Goal: Transaction & Acquisition: Subscribe to service/newsletter

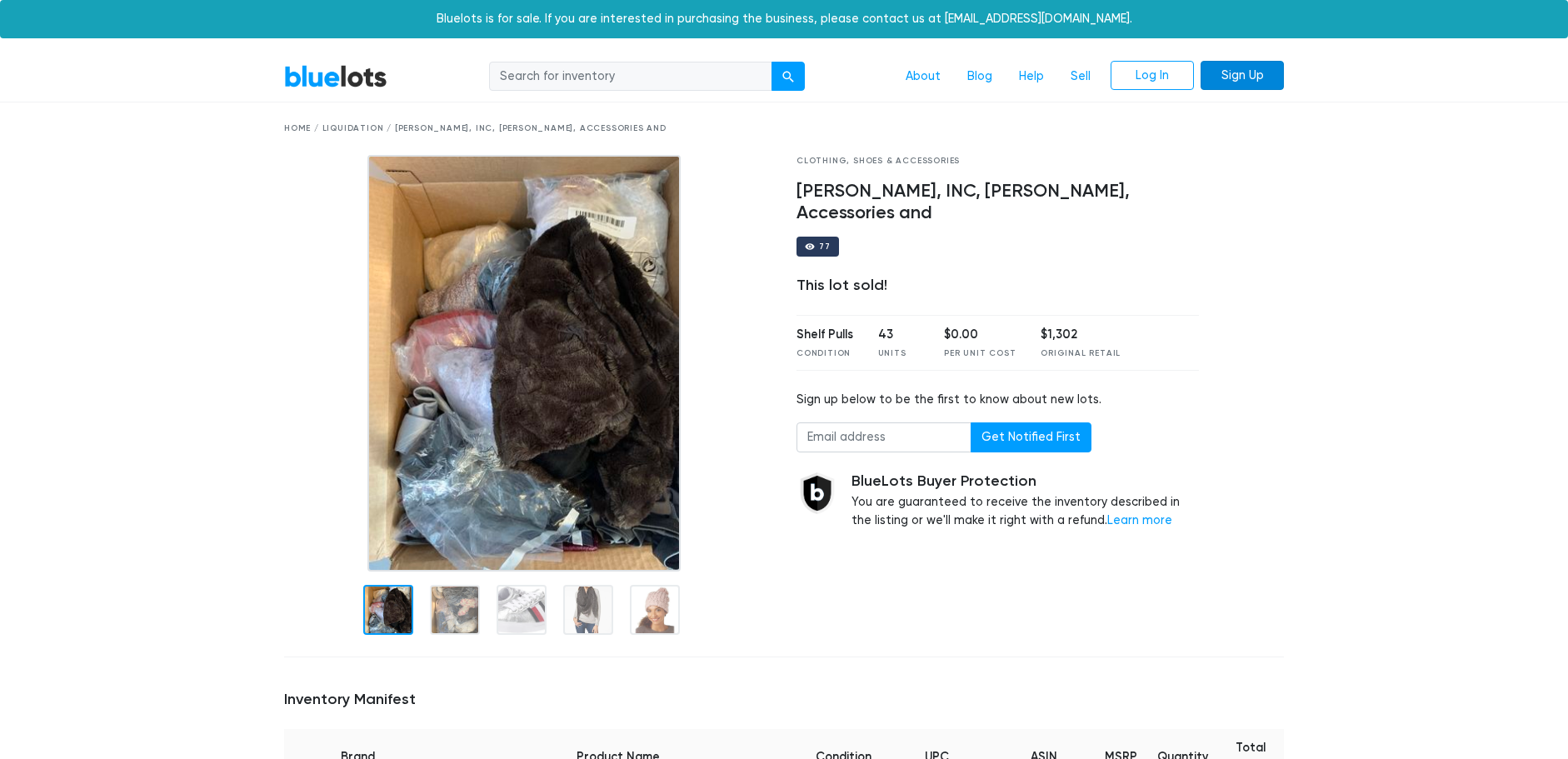
click at [1236, 74] on link "Sign Up" at bounding box center [1242, 75] width 83 height 30
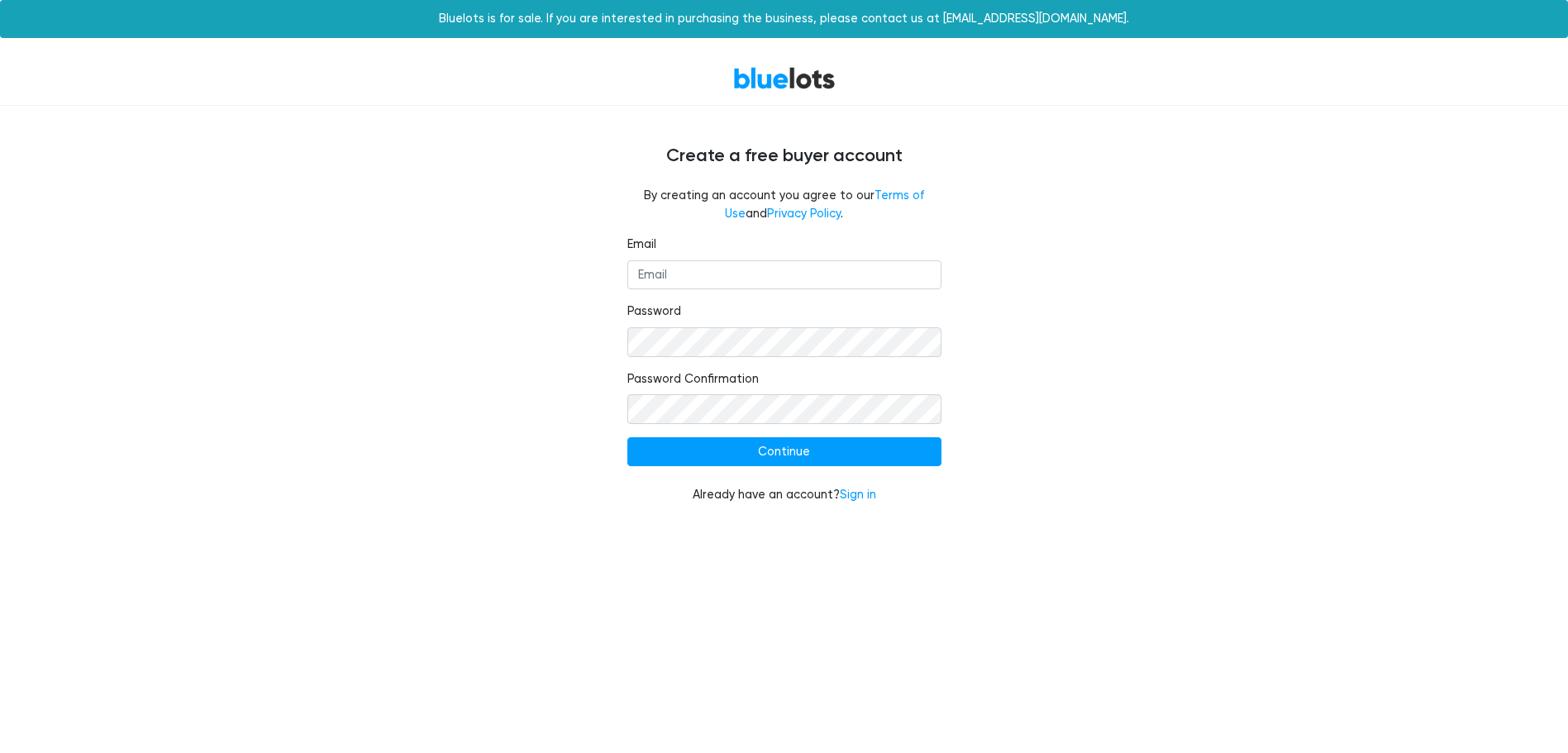
click at [794, 259] on fieldset "Email" at bounding box center [784, 262] width 315 height 54
click at [787, 263] on input "Email" at bounding box center [784, 275] width 315 height 29
type input "[EMAIL_ADDRESS][DOMAIN_NAME]"
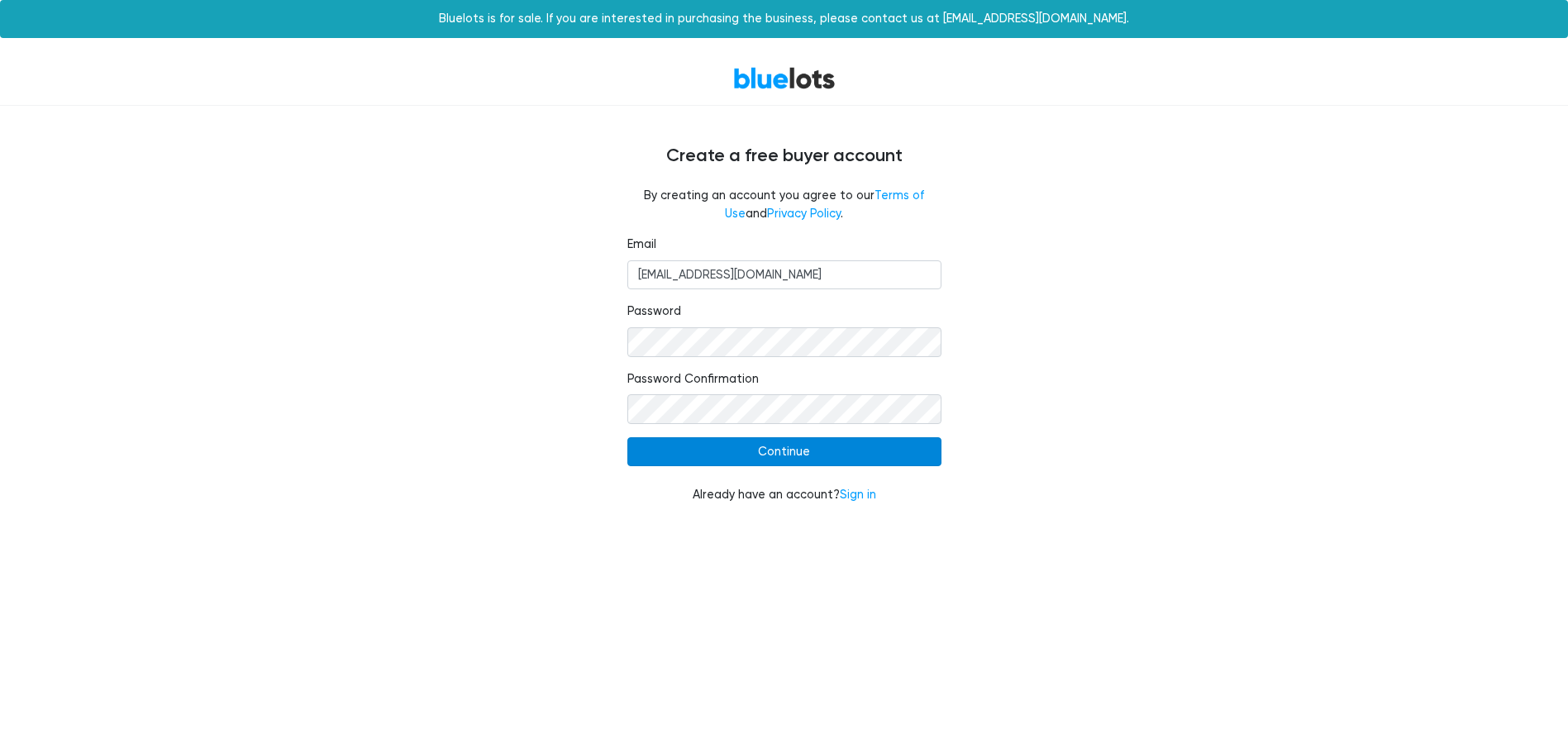
click at [759, 460] on input "Continue" at bounding box center [784, 452] width 315 height 29
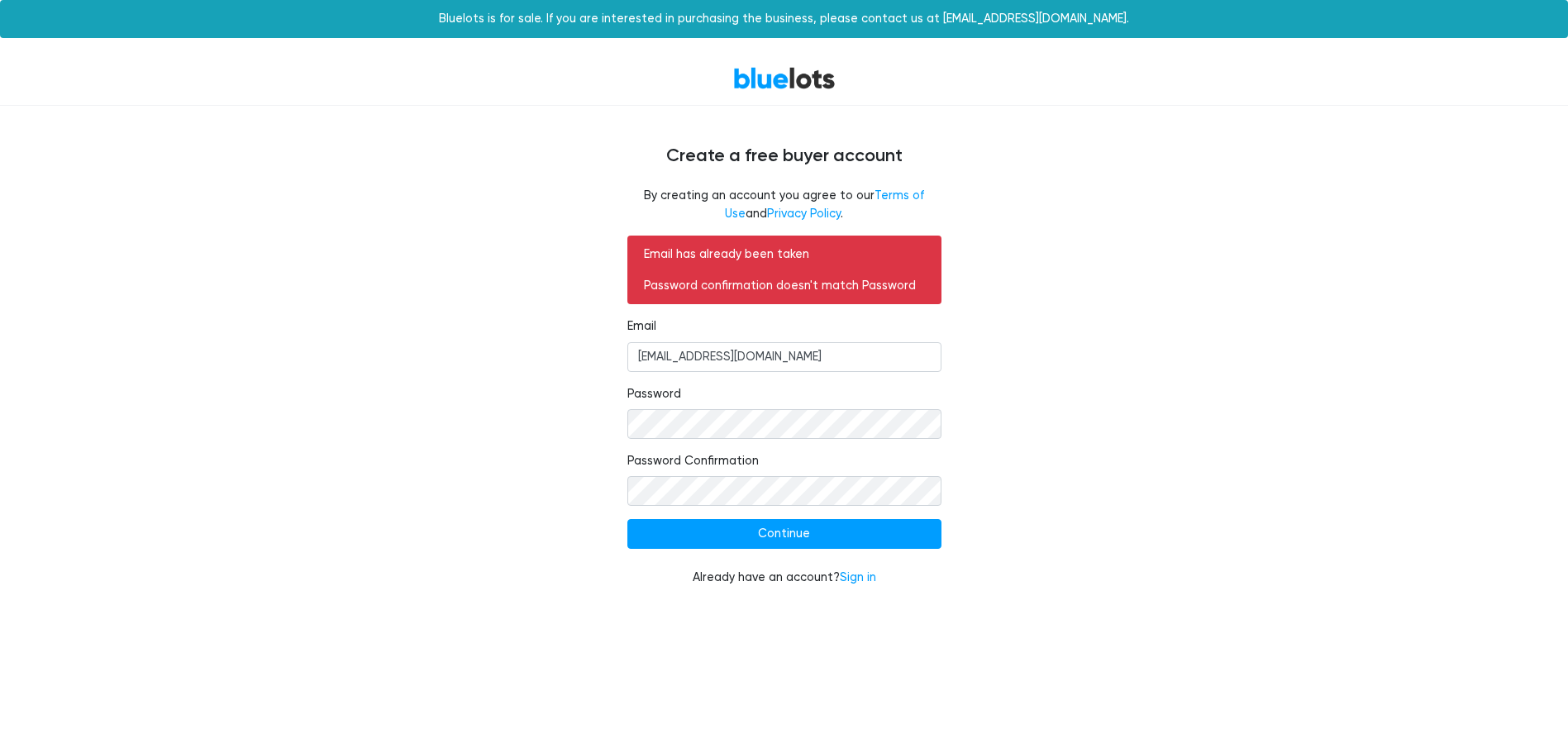
click at [1262, 533] on div "Email has already been taken Password confirmation doesn't match Password Email…" at bounding box center [784, 421] width 1016 height 371
click at [785, 529] on input "Continue" at bounding box center [784, 534] width 315 height 29
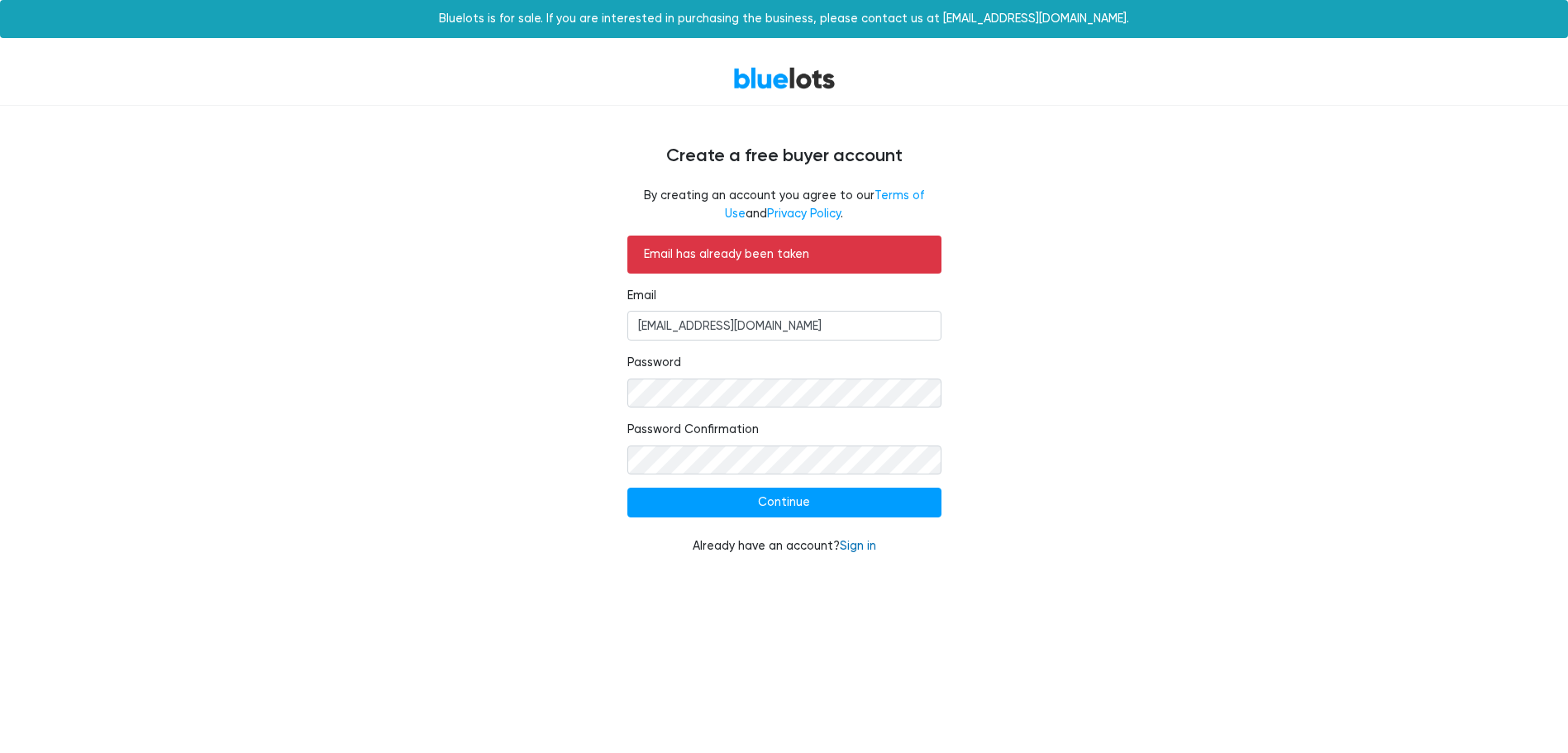
click at [848, 544] on link "Sign in" at bounding box center [857, 546] width 36 height 14
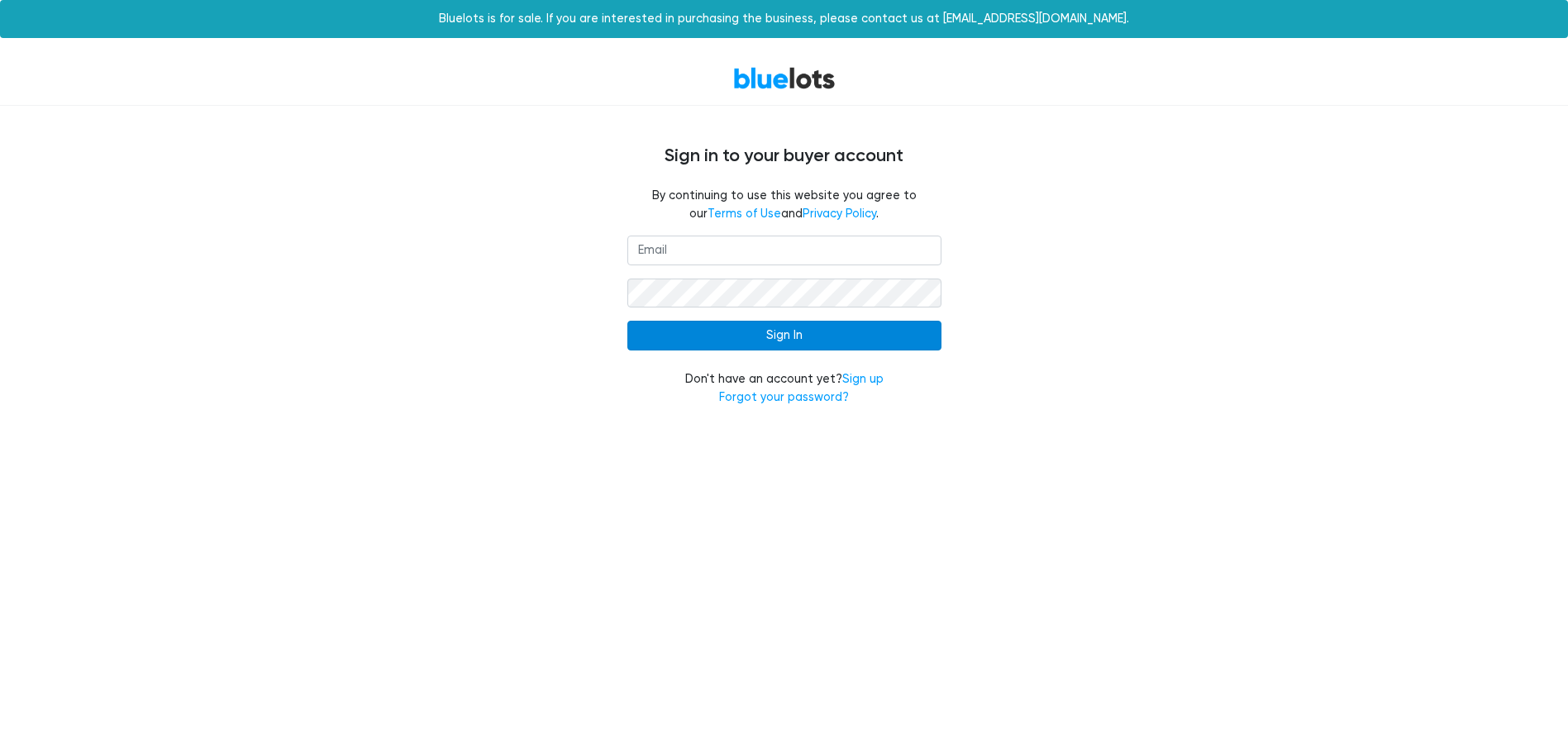
type input "[EMAIL_ADDRESS][DOMAIN_NAME]"
click at [808, 347] on input "Sign In" at bounding box center [784, 335] width 315 height 29
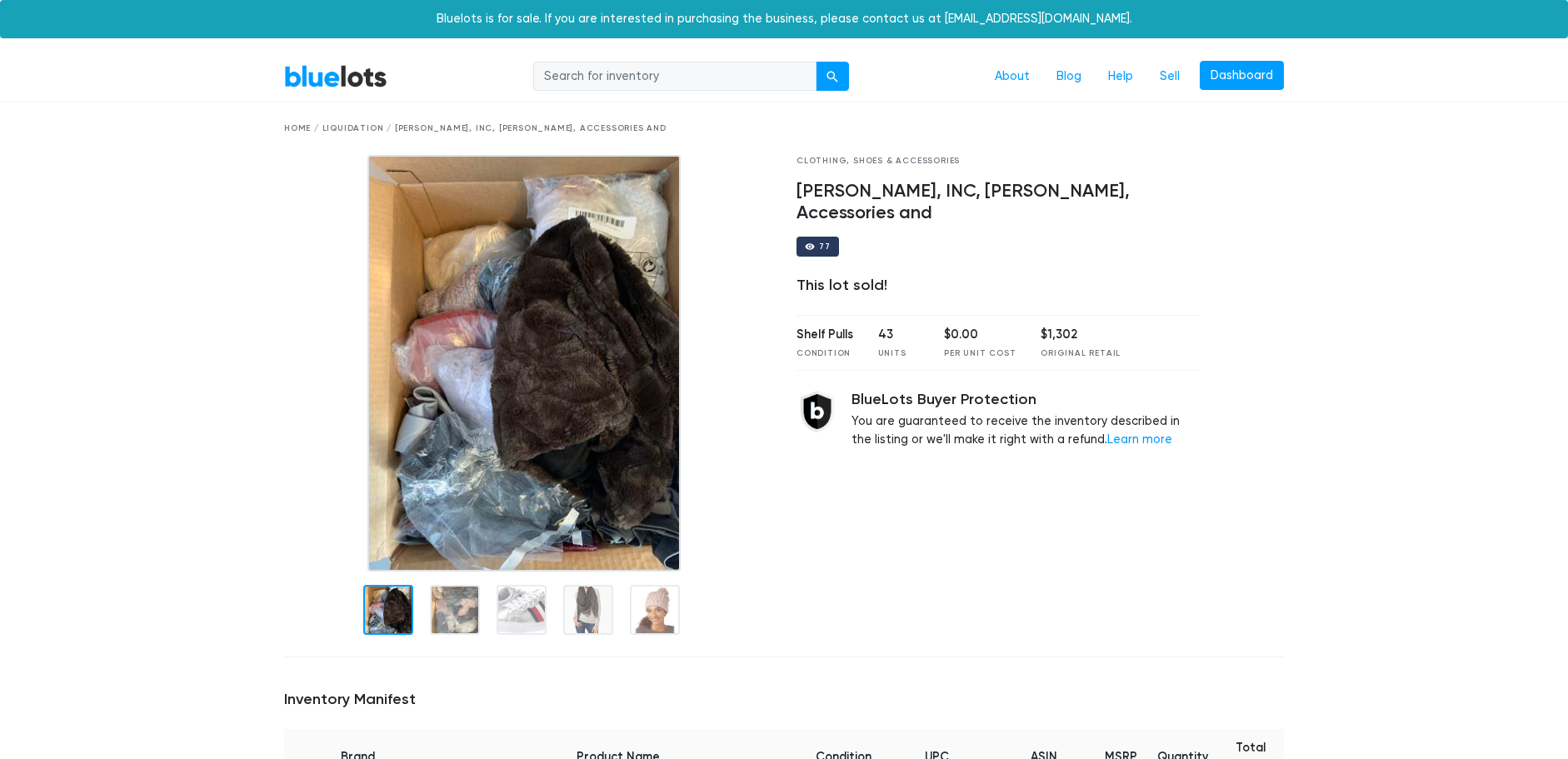
click at [583, 74] on input "search" at bounding box center [675, 76] width 283 height 30
click at [1014, 79] on link "About" at bounding box center [1012, 76] width 61 height 32
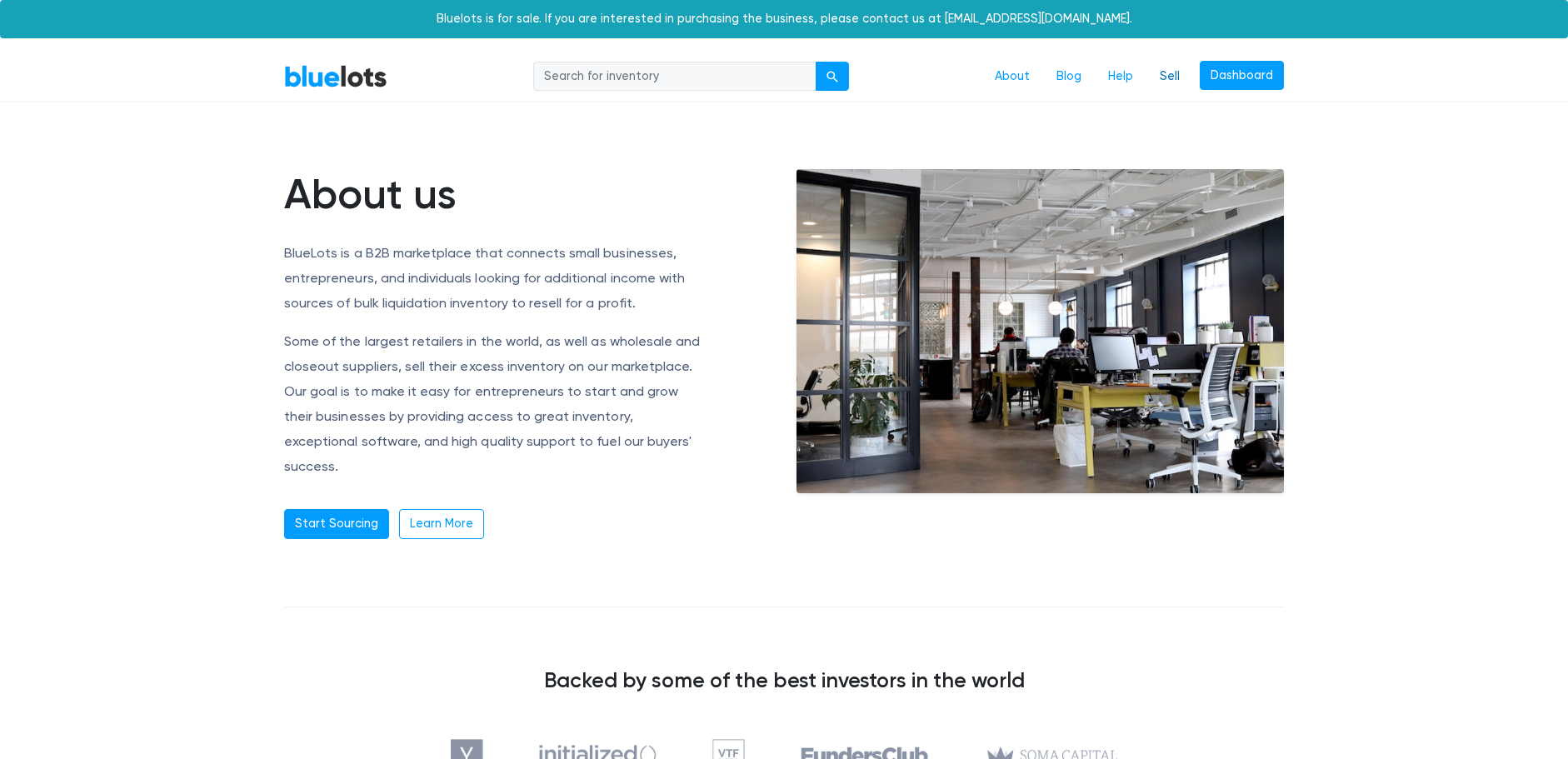
click at [1164, 71] on link "Sell" at bounding box center [1169, 76] width 47 height 32
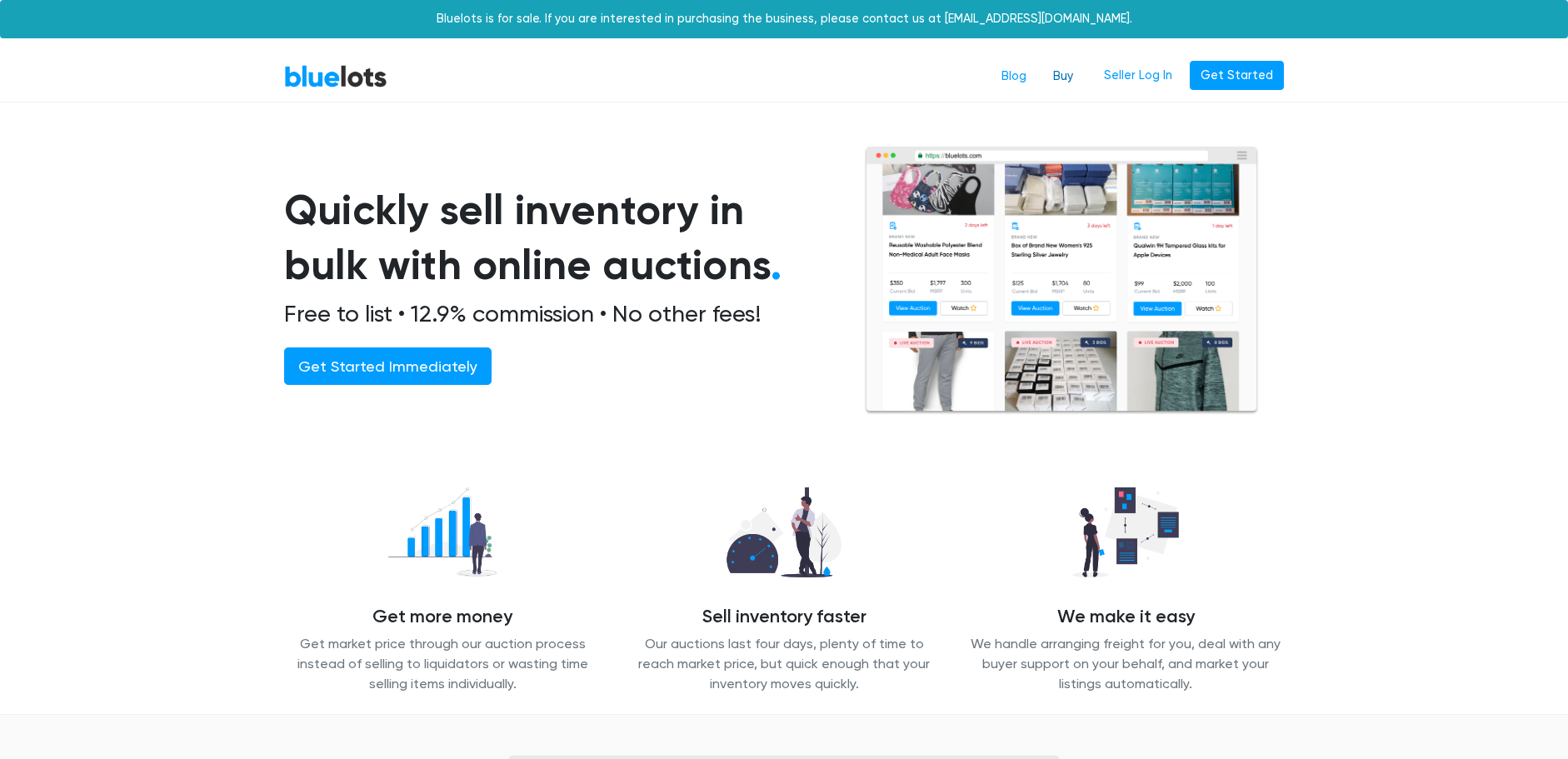
click at [1064, 74] on link "Buy" at bounding box center [1062, 76] width 47 height 32
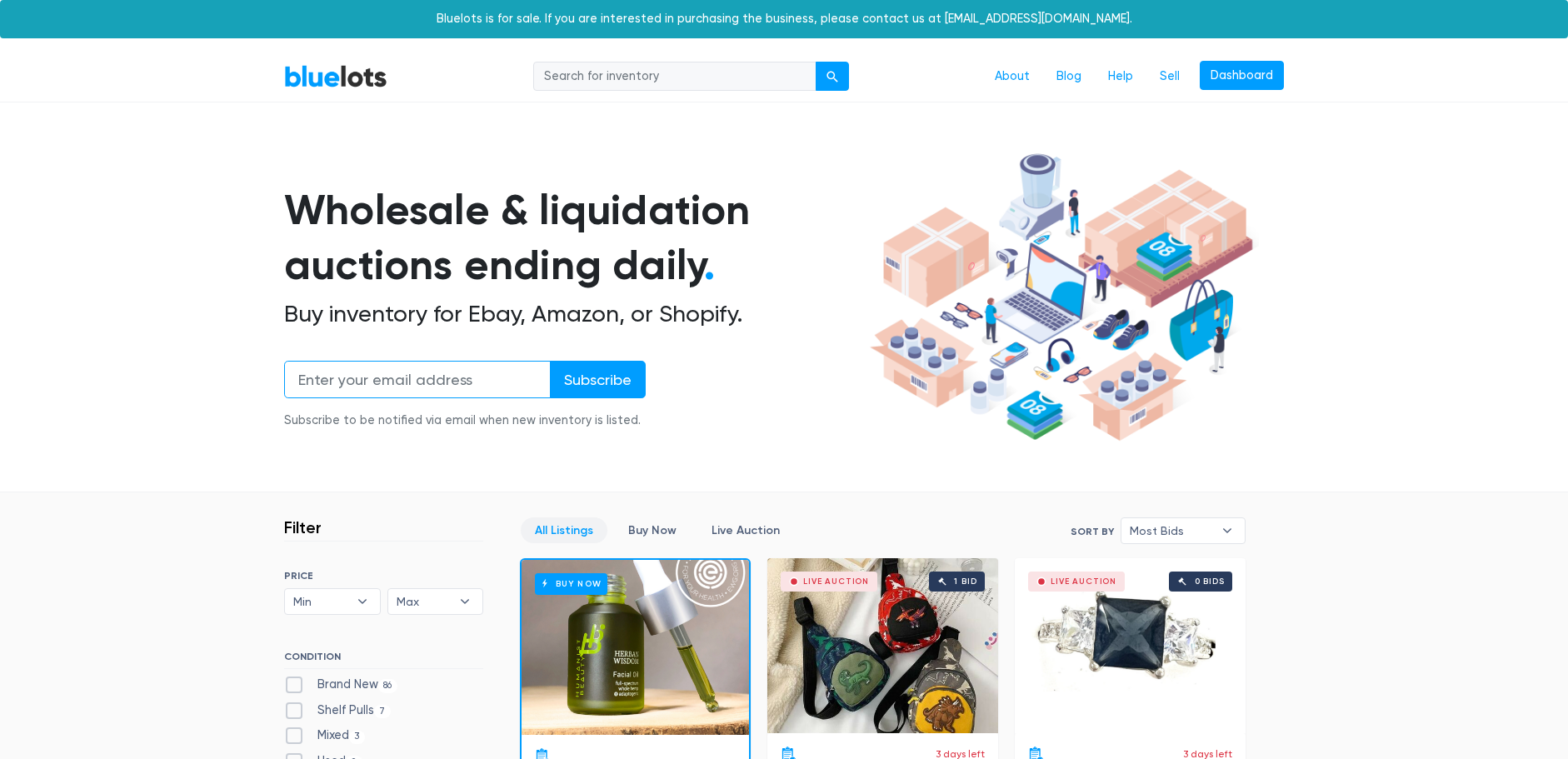
click at [421, 384] on input "email" at bounding box center [417, 380] width 266 height 38
type input "farrahanderson@comcast.net"
click at [585, 381] on input "Subscribe" at bounding box center [597, 380] width 96 height 38
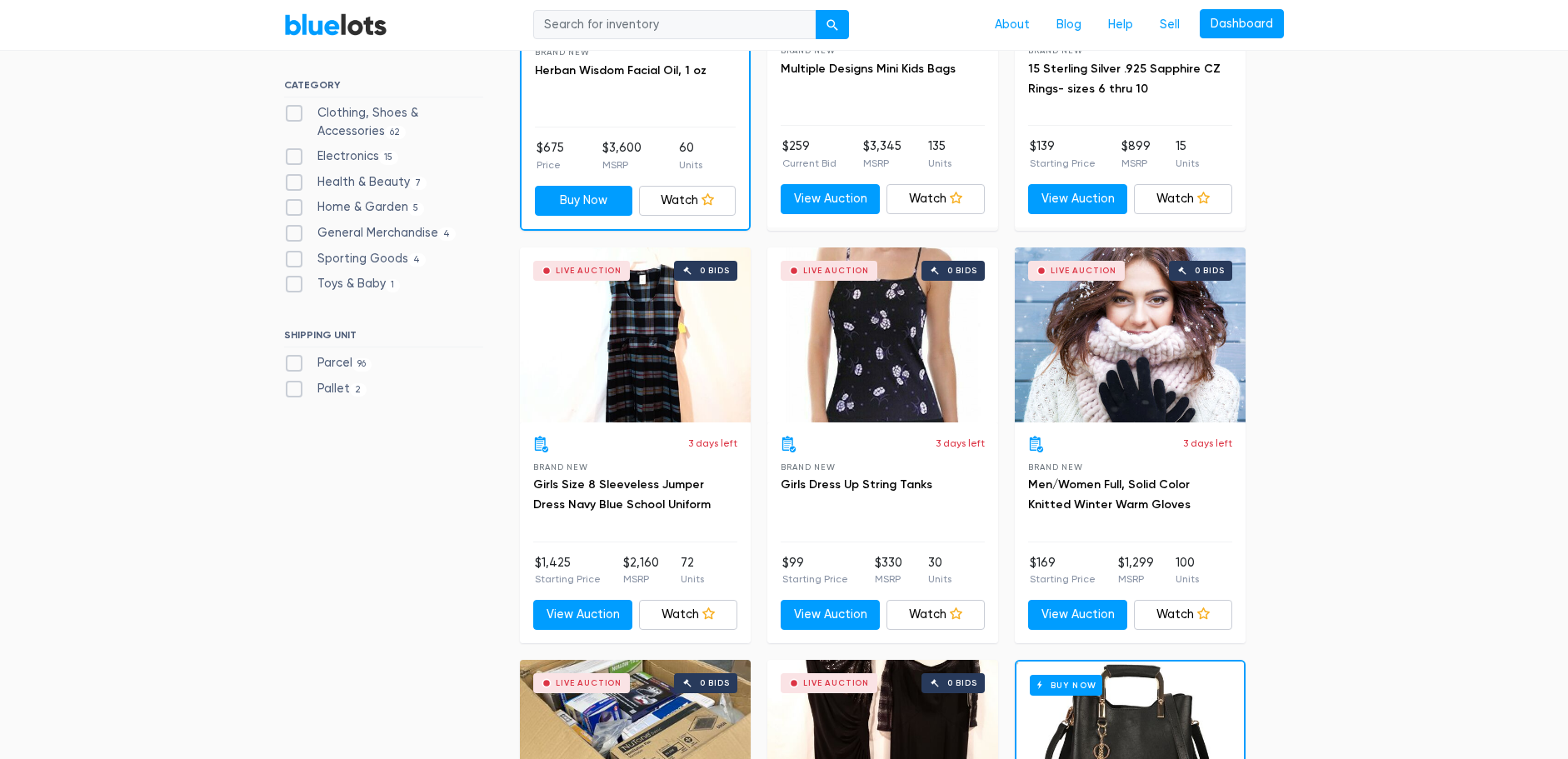
scroll to position [699, 0]
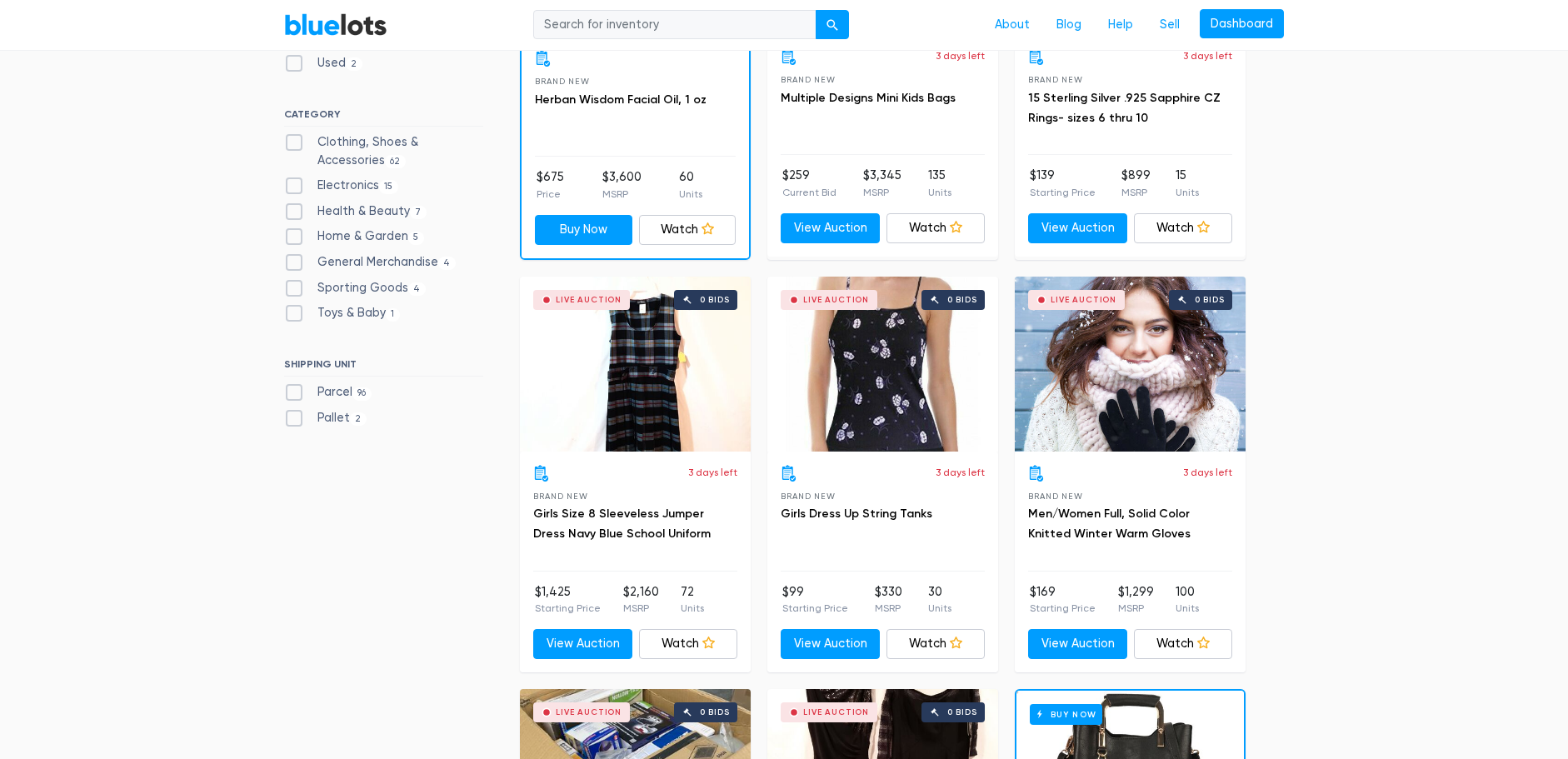
click at [290, 139] on label "Clothing, Shoes & Accessories 62" at bounding box center [383, 152] width 199 height 36
click at [290, 139] on Accessories"] "Clothing, Shoes & Accessories 62" at bounding box center [289, 139] width 11 height 11
checkbox Accessories"] "true"
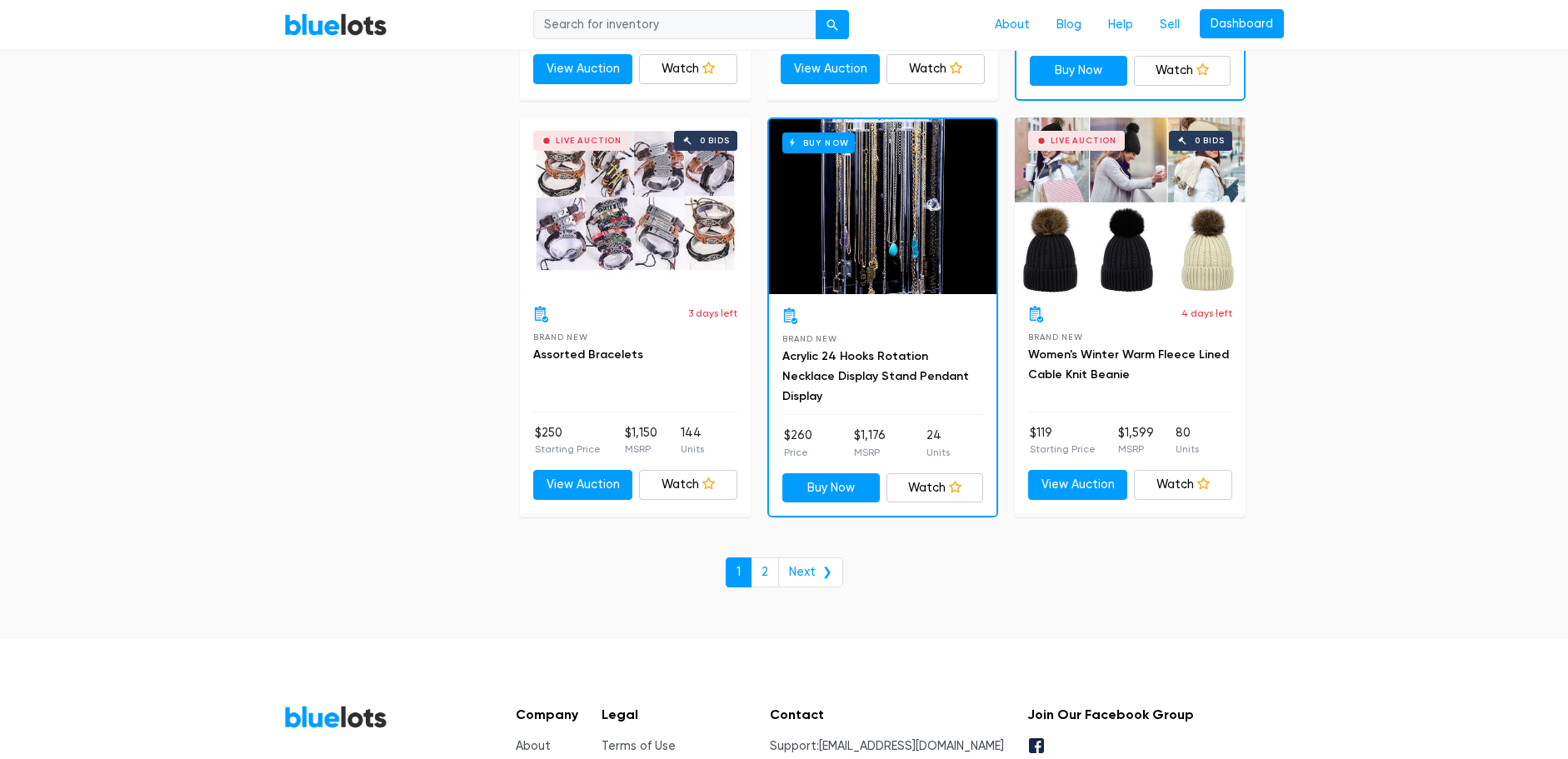
scroll to position [7207, 0]
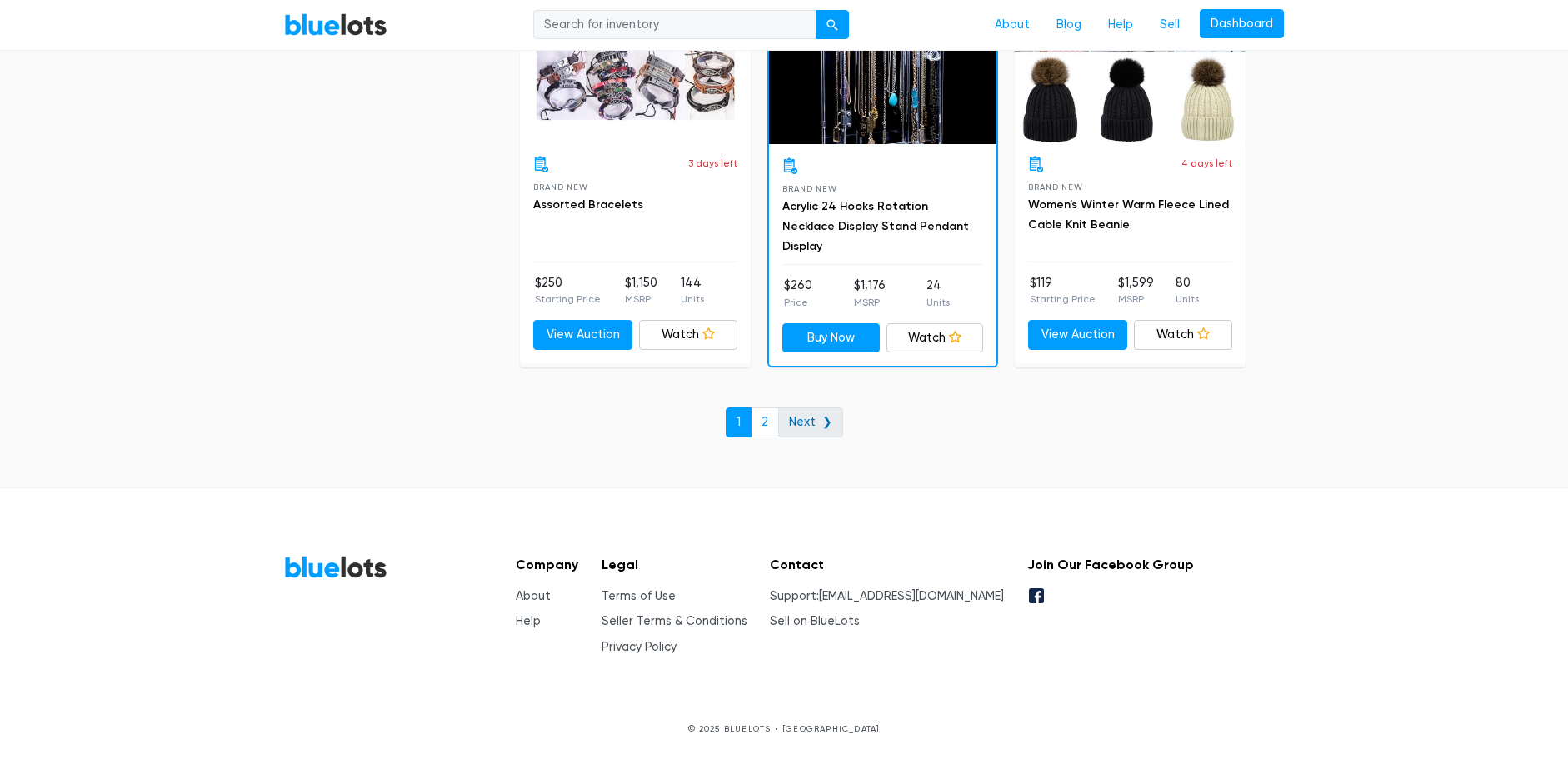
click at [809, 419] on link "Next ❯" at bounding box center [810, 422] width 65 height 30
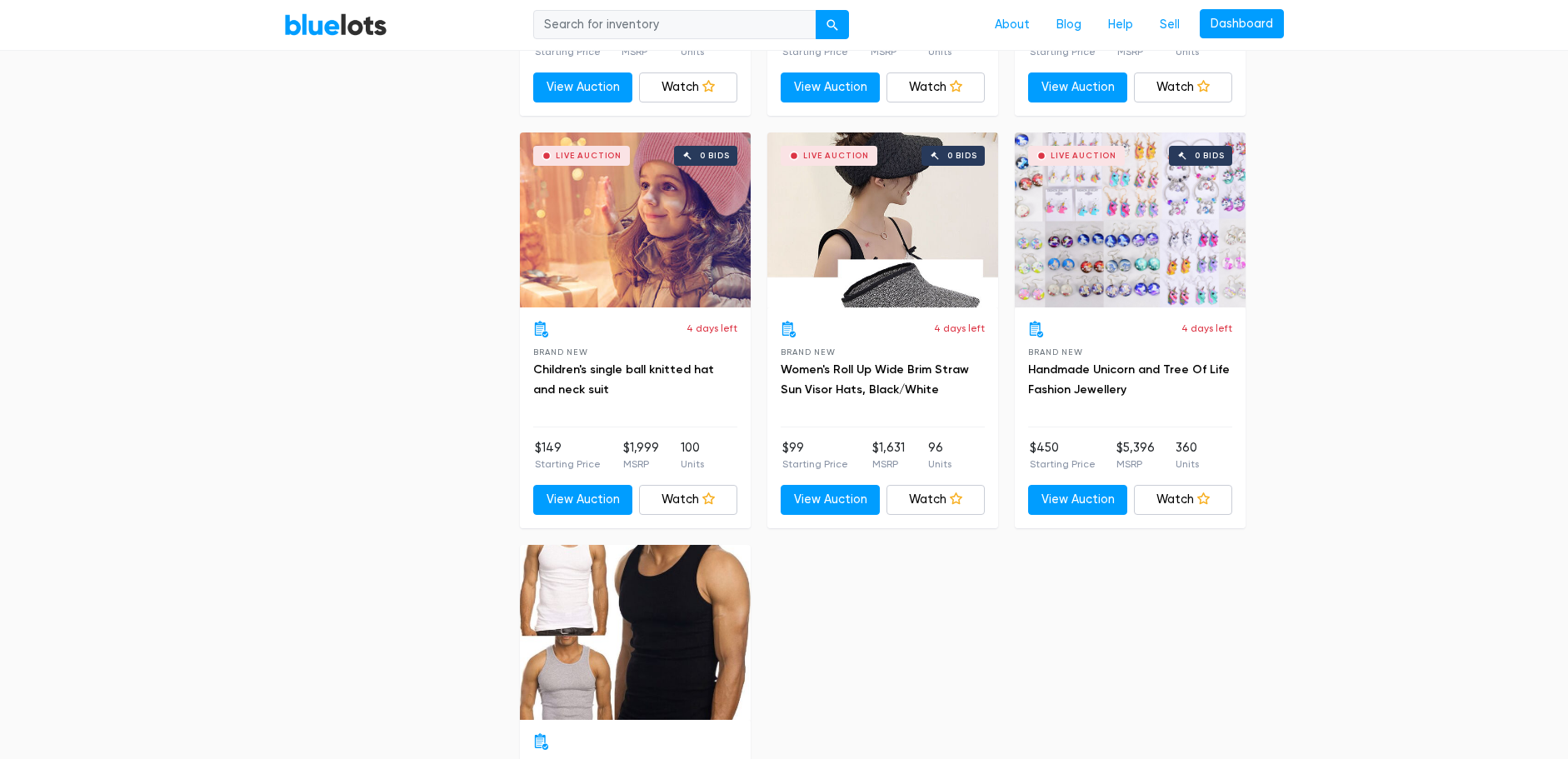
scroll to position [2249, 0]
